Goal: Information Seeking & Learning: Learn about a topic

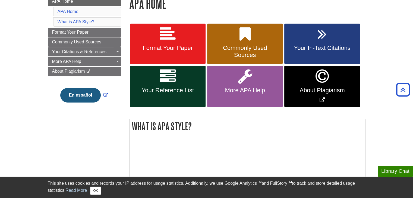
scroll to position [83, 0]
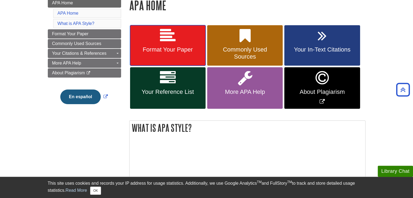
click at [179, 39] on link "Format Your Paper" at bounding box center [168, 45] width 76 height 41
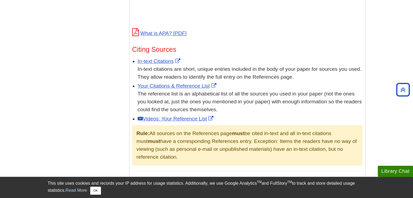
scroll to position [286, 0]
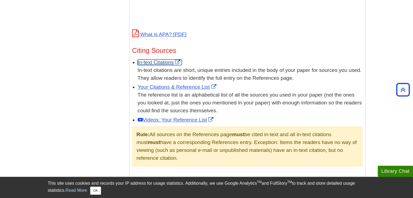
click at [148, 61] on link "In-text Citations" at bounding box center [160, 62] width 44 height 6
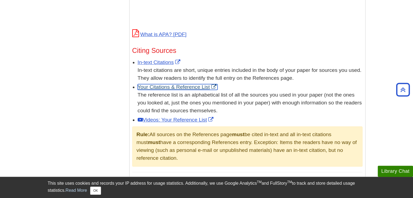
click at [161, 86] on link "Your Citations & Reference List" at bounding box center [178, 87] width 80 height 6
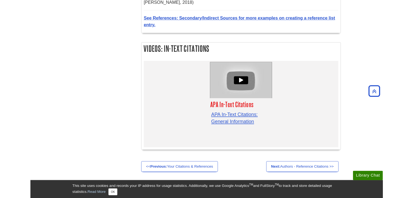
scroll to position [1674, 0]
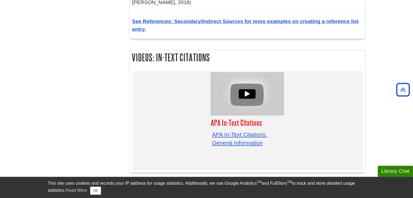
click at [320, 187] on link "Next: Authors - Reference Citations >>" at bounding box center [320, 193] width 86 height 12
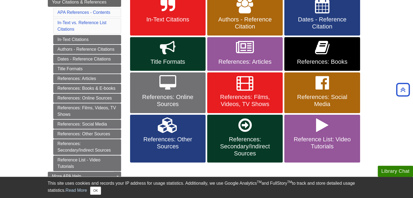
scroll to position [116, 0]
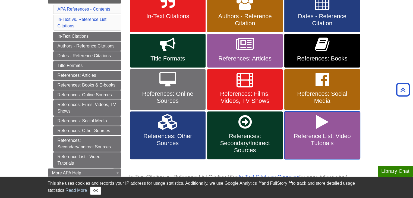
click at [316, 121] on icon at bounding box center [322, 122] width 12 height 16
click at [321, 127] on icon at bounding box center [322, 122] width 12 height 16
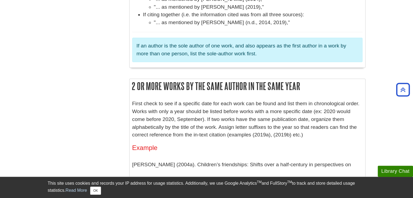
scroll to position [1981, 0]
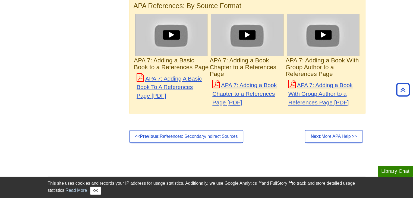
scroll to position [490, 0]
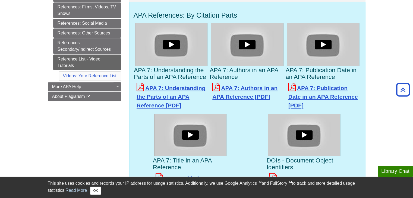
scroll to position [186, 0]
